Goal: Information Seeking & Learning: Check status

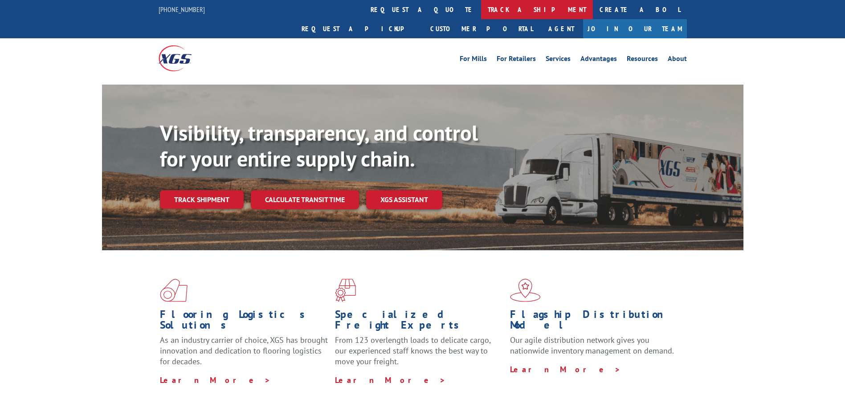
click at [481, 8] on link "track a shipment" at bounding box center [537, 9] width 112 height 19
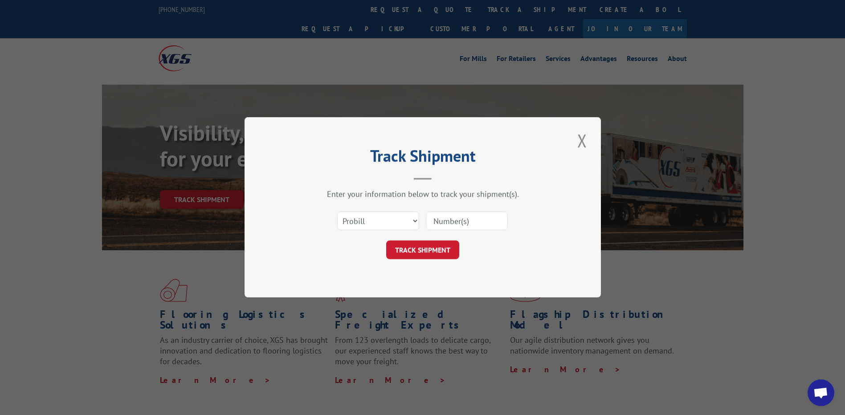
click at [419, 223] on div "Select category... Probill BOL PO" at bounding box center [422, 221] width 267 height 29
click at [415, 221] on select "Select category... Probill BOL PO" at bounding box center [378, 221] width 82 height 19
select select "bol"
click at [337, 212] on select "Select category... Probill BOL PO" at bounding box center [378, 221] width 82 height 19
click at [455, 225] on input at bounding box center [467, 221] width 82 height 19
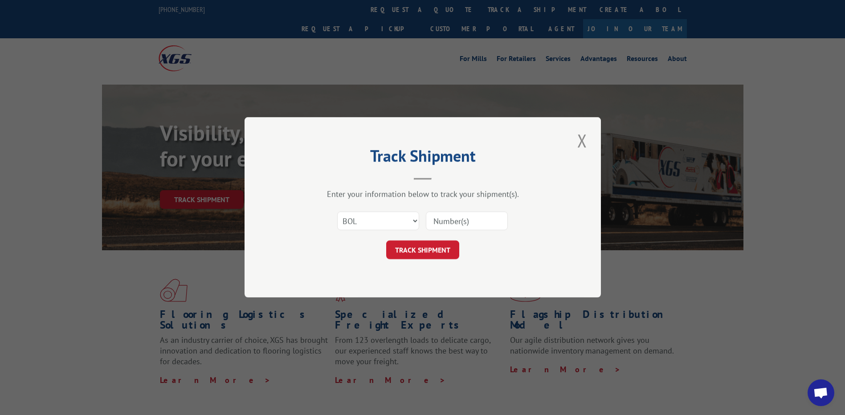
type input "5951098"
click at [419, 248] on button "TRACK SHIPMENT" at bounding box center [422, 250] width 73 height 19
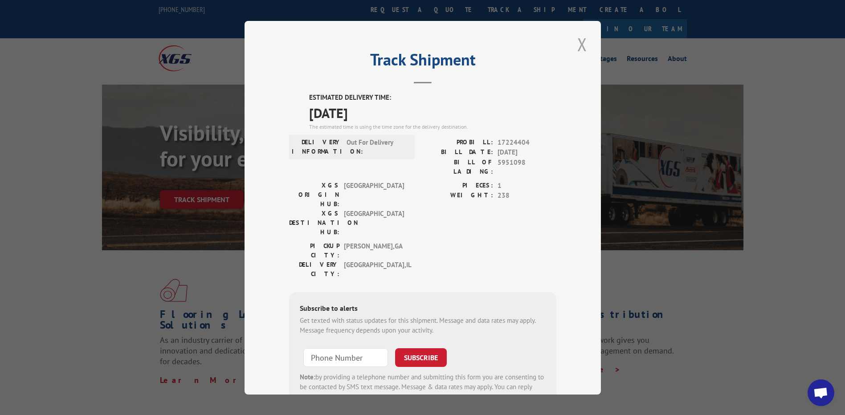
click at [579, 42] on button "Close modal" at bounding box center [582, 44] width 15 height 25
